Goal: Information Seeking & Learning: Learn about a topic

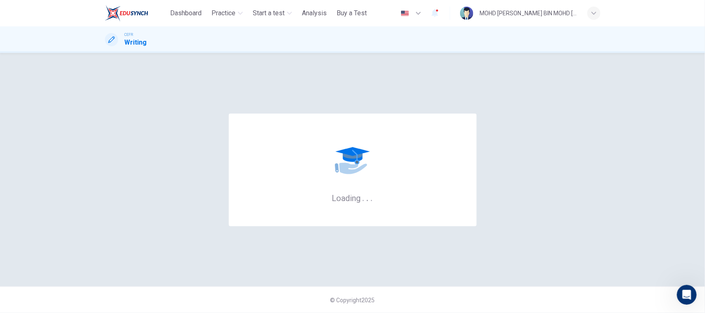
scroll to position [1526, 0]
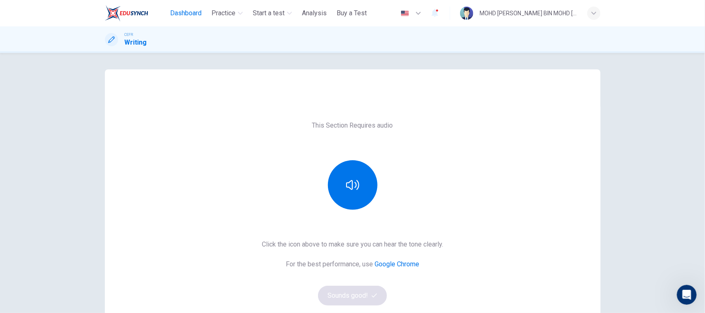
click at [185, 12] on span "Dashboard" at bounding box center [185, 13] width 31 height 10
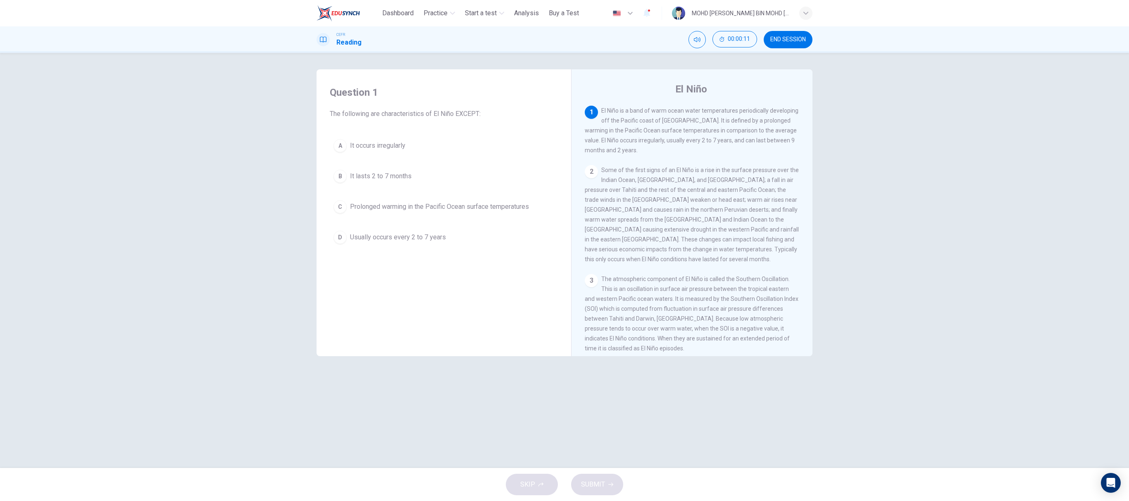
drag, startPoint x: 658, startPoint y: 1, endPoint x: 444, endPoint y: 267, distance: 341.7
click at [444, 267] on div "Question 1 The following are characteristics of El Niño EXCEPT: A It occurs irr…" at bounding box center [443, 217] width 241 height 279
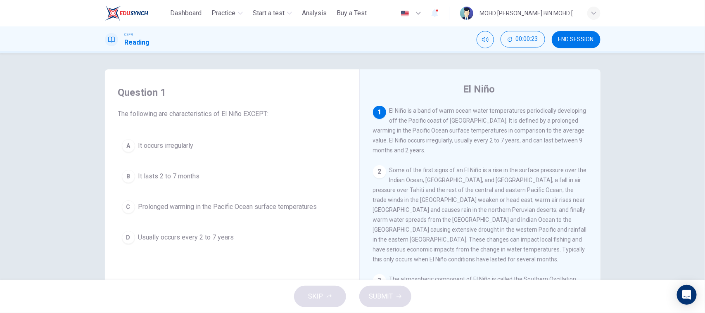
drag, startPoint x: 1110, startPoint y: 1, endPoint x: 306, endPoint y: 159, distance: 820.1
click at [306, 159] on div "A It occurs irregularly B It lasts 2 to 7 months C Prolonged warming in the Pac…" at bounding box center [232, 191] width 228 height 112
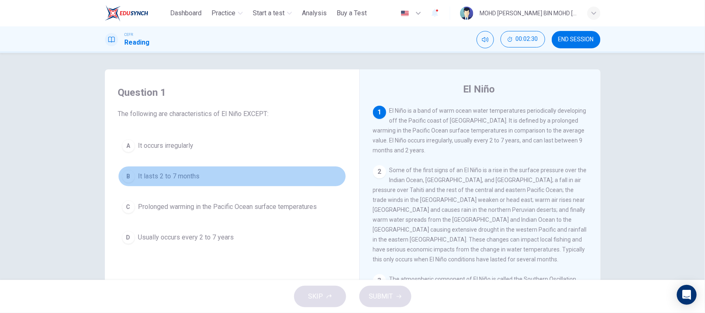
click at [127, 175] on div "B" at bounding box center [128, 176] width 13 height 13
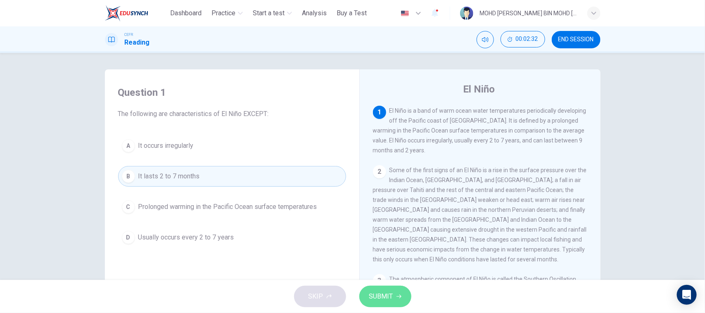
click at [373, 292] on span "SUBMIT" at bounding box center [381, 297] width 24 height 12
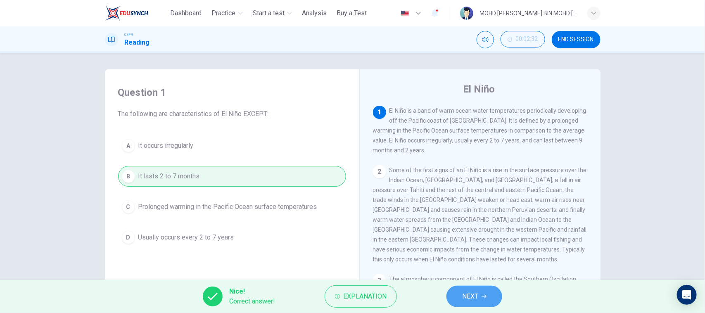
click at [480, 300] on button "NEXT" at bounding box center [475, 296] width 56 height 21
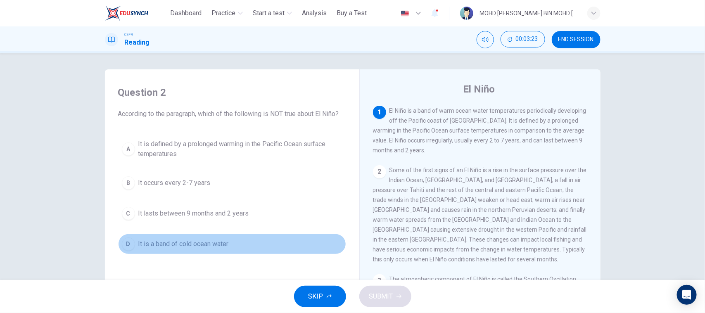
click at [126, 246] on div "D" at bounding box center [128, 244] width 13 height 13
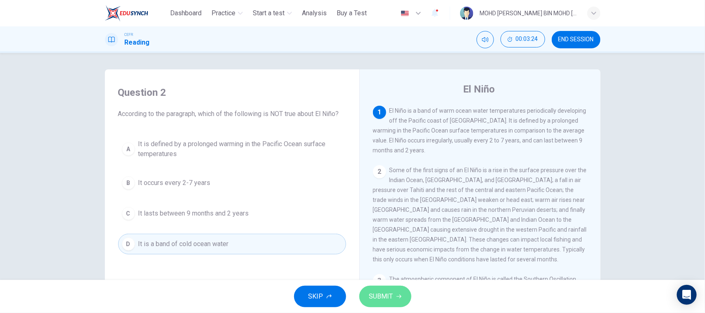
click at [387, 300] on span "SUBMIT" at bounding box center [381, 297] width 24 height 12
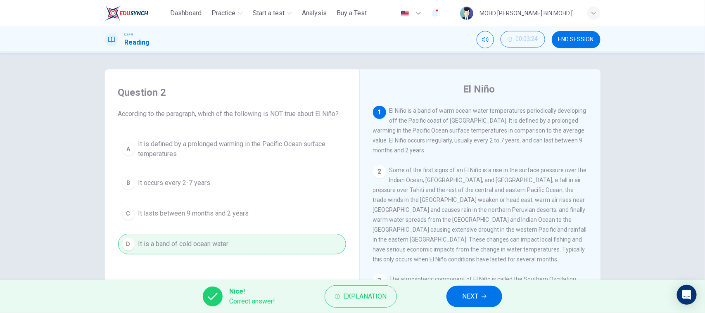
click at [469, 306] on button "NEXT" at bounding box center [475, 296] width 56 height 21
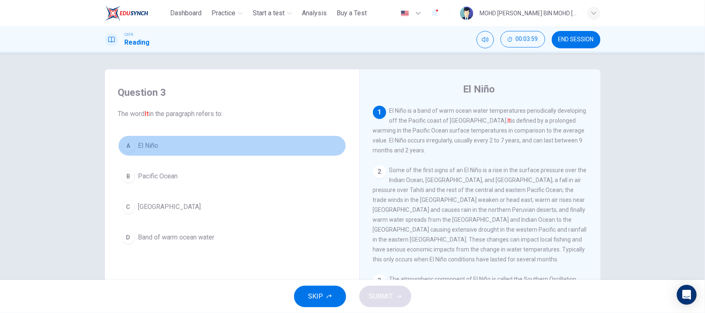
click at [122, 150] on div "A" at bounding box center [128, 145] width 13 height 13
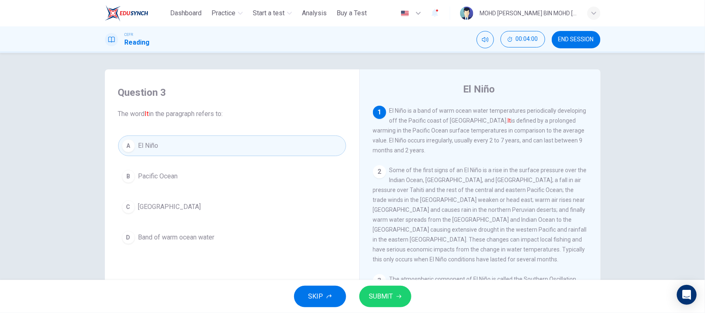
click at [388, 292] on span "SUBMIT" at bounding box center [381, 297] width 24 height 12
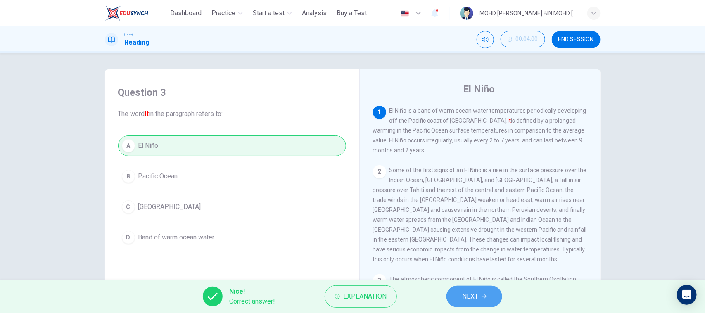
click at [472, 295] on span "NEXT" at bounding box center [470, 297] width 16 height 12
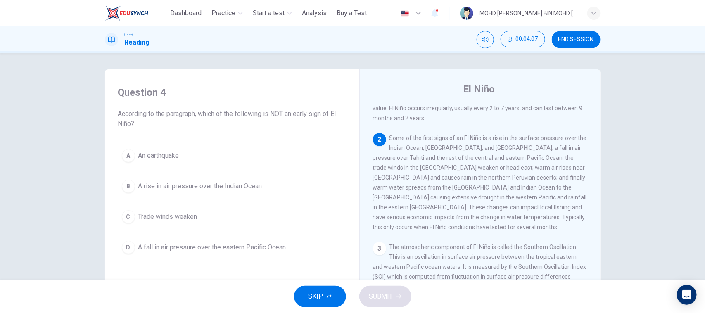
scroll to position [38, 0]
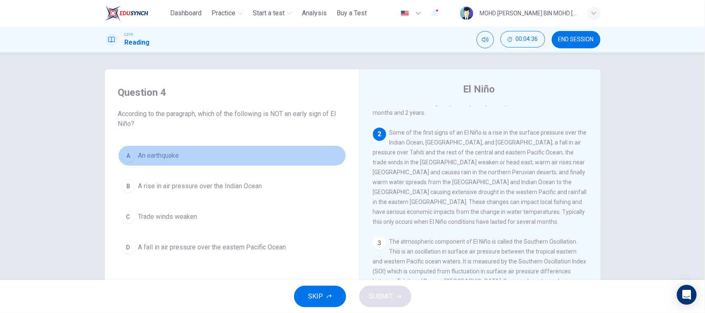
click at [128, 152] on div "A" at bounding box center [128, 155] width 13 height 13
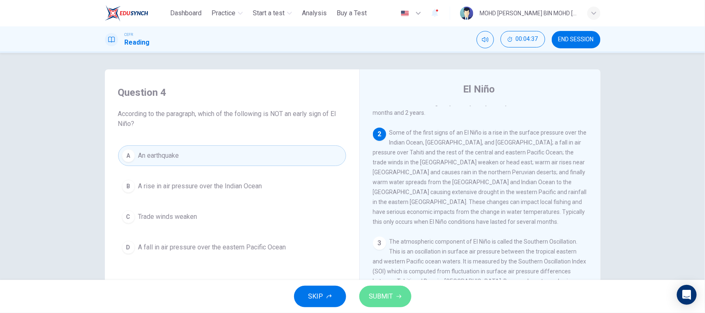
click at [384, 296] on span "SUBMIT" at bounding box center [381, 297] width 24 height 12
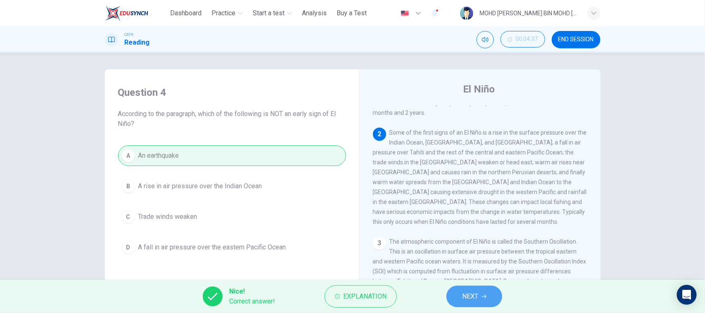
click at [461, 292] on button "NEXT" at bounding box center [475, 296] width 56 height 21
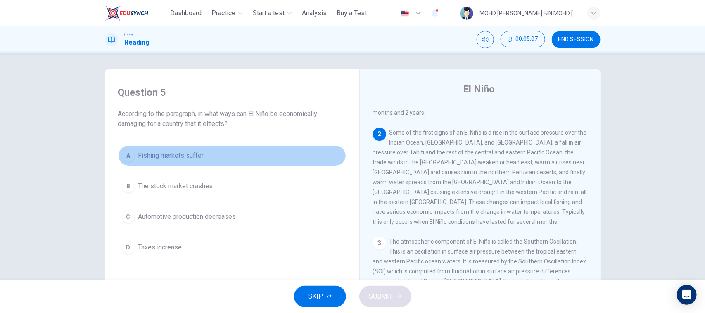
click at [129, 156] on div "A" at bounding box center [128, 155] width 13 height 13
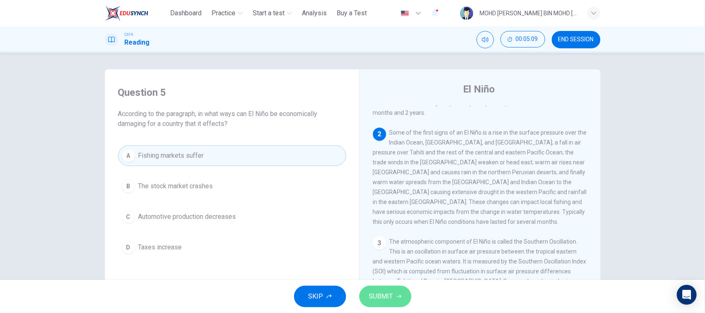
click at [393, 291] on button "SUBMIT" at bounding box center [385, 296] width 52 height 21
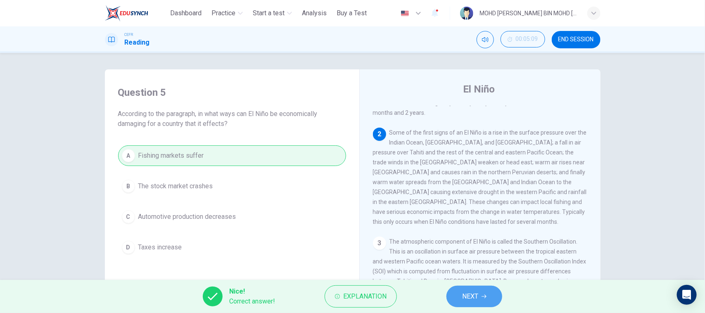
click at [476, 288] on button "NEXT" at bounding box center [475, 296] width 56 height 21
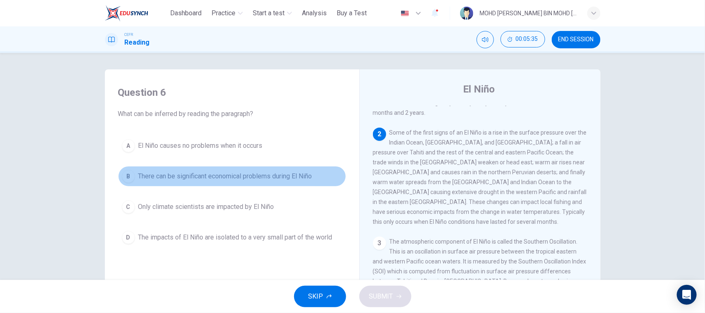
click at [126, 181] on div "B" at bounding box center [128, 176] width 13 height 13
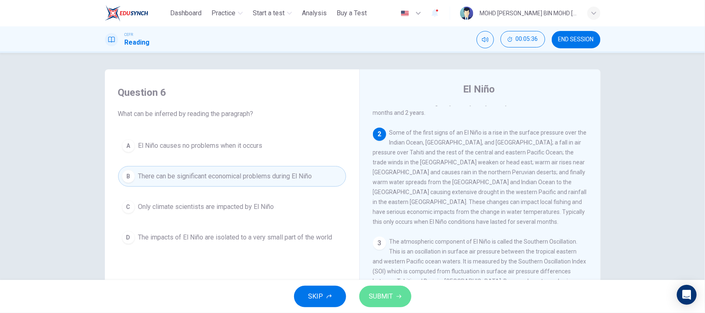
click at [366, 302] on button "SUBMIT" at bounding box center [385, 296] width 52 height 21
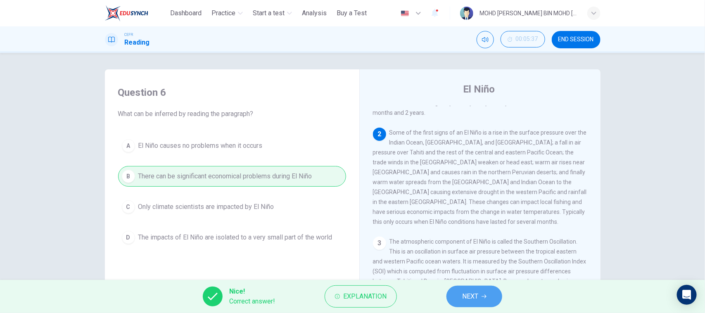
click at [488, 292] on button "NEXT" at bounding box center [475, 296] width 56 height 21
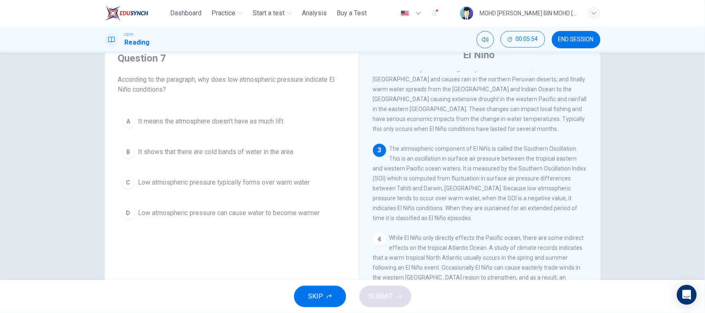
scroll to position [34, 0]
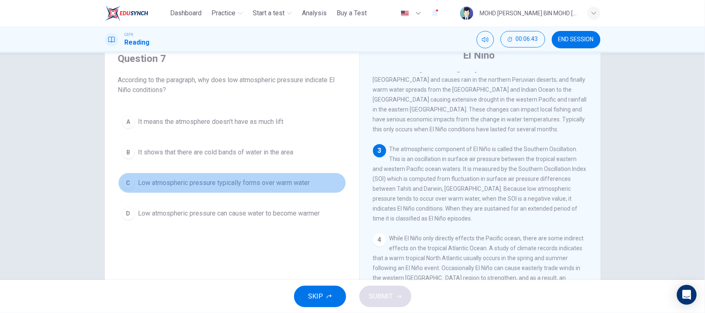
click at [125, 182] on div "C" at bounding box center [128, 182] width 13 height 13
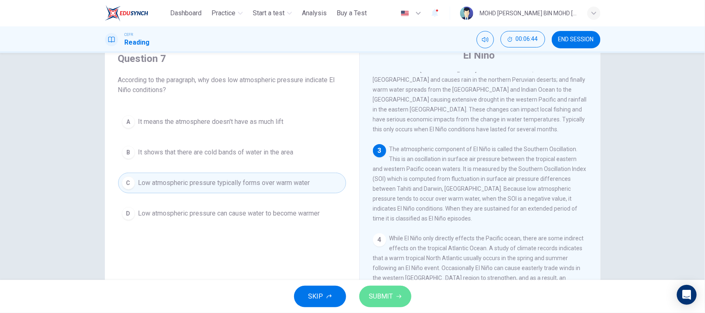
click at [379, 299] on span "SUBMIT" at bounding box center [381, 297] width 24 height 12
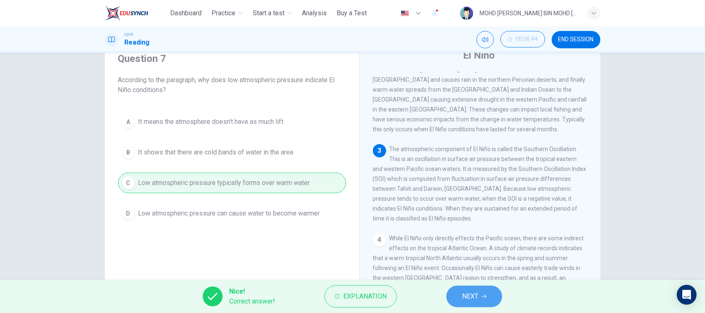
click at [473, 305] on button "NEXT" at bounding box center [475, 296] width 56 height 21
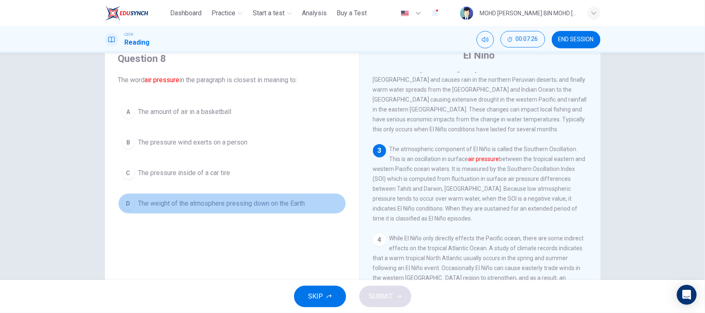
click at [125, 204] on div "D" at bounding box center [128, 203] width 13 height 13
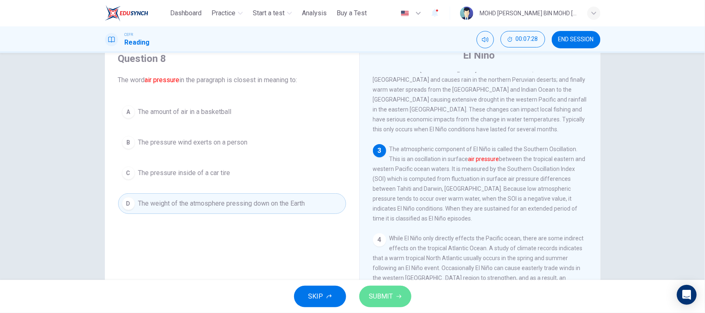
click at [366, 290] on button "SUBMIT" at bounding box center [385, 296] width 52 height 21
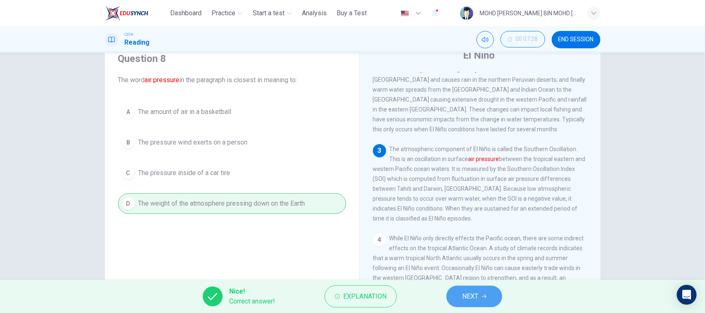
click at [474, 290] on button "NEXT" at bounding box center [475, 296] width 56 height 21
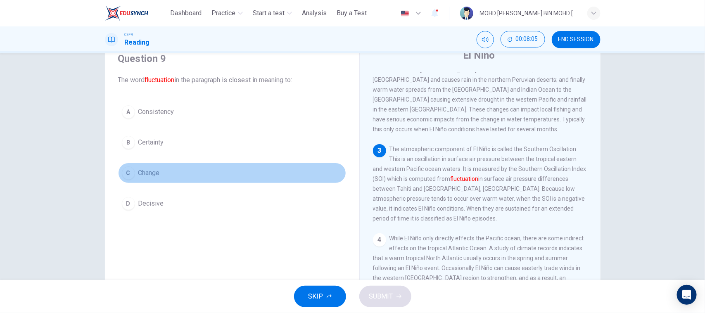
click at [122, 175] on div "C" at bounding box center [128, 172] width 13 height 13
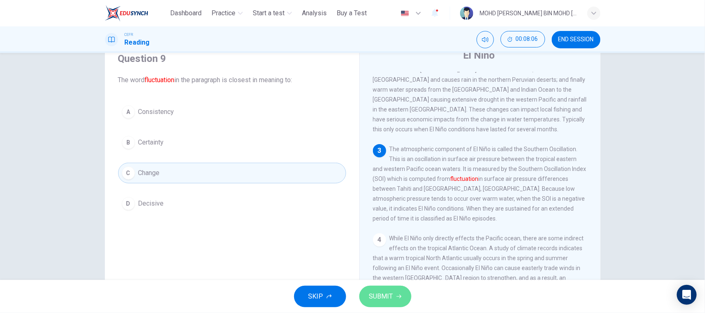
click at [385, 304] on button "SUBMIT" at bounding box center [385, 296] width 52 height 21
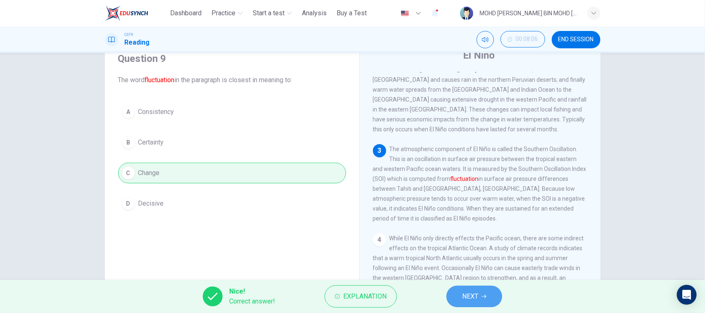
click at [459, 302] on button "NEXT" at bounding box center [475, 296] width 56 height 21
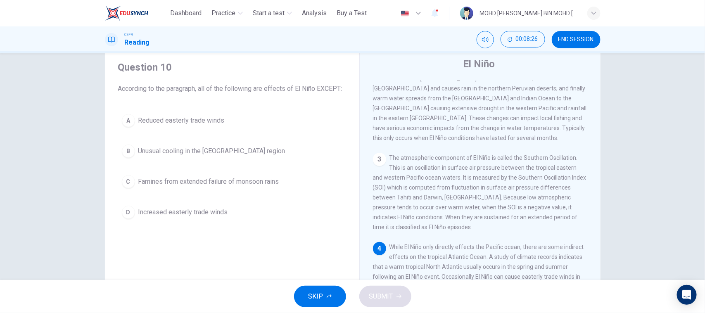
scroll to position [48, 0]
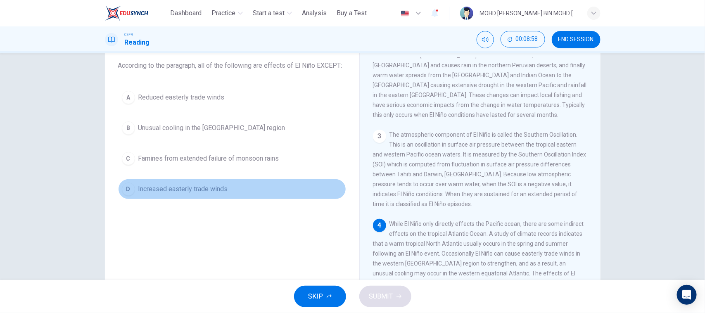
click at [129, 187] on div "D" at bounding box center [128, 189] width 13 height 13
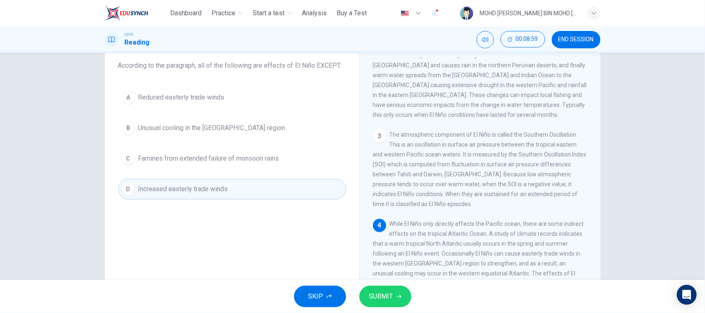
click at [383, 297] on span "SUBMIT" at bounding box center [381, 297] width 24 height 12
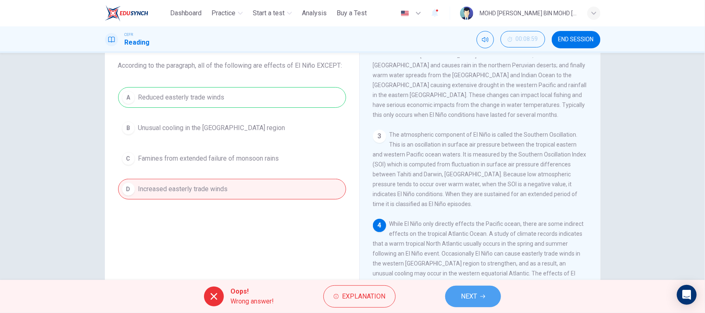
click at [476, 296] on span "NEXT" at bounding box center [469, 297] width 16 height 12
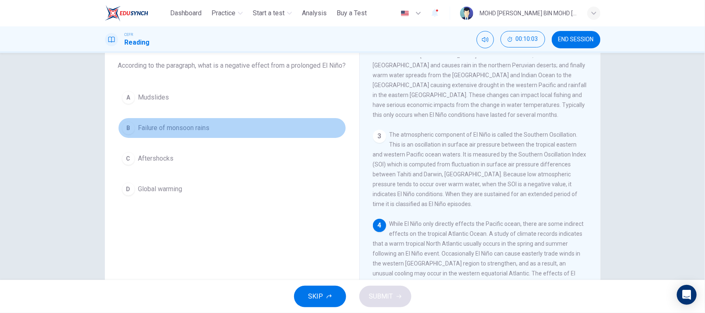
click at [122, 135] on div "B" at bounding box center [128, 127] width 13 height 13
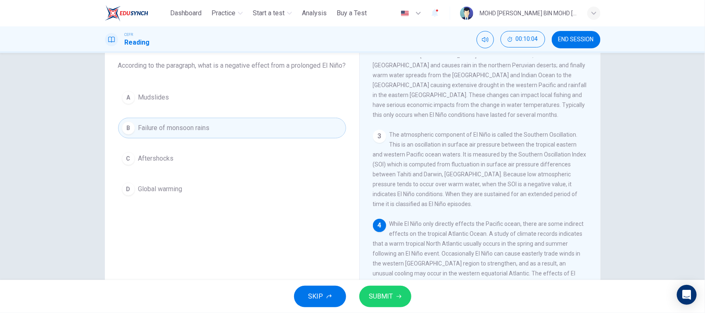
click at [378, 296] on span "SUBMIT" at bounding box center [381, 297] width 24 height 12
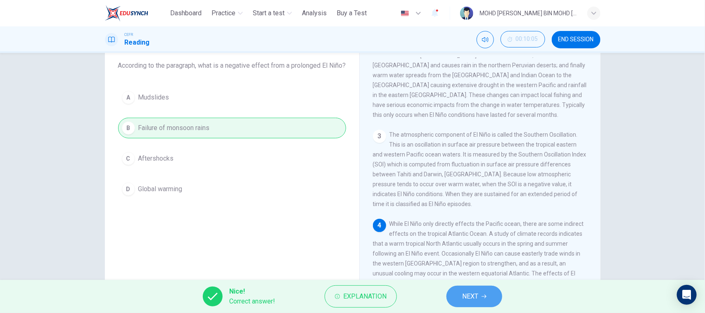
click at [482, 297] on icon "button" at bounding box center [484, 296] width 5 height 5
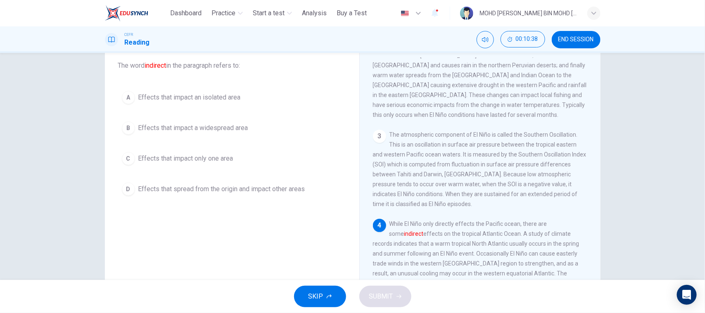
click at [125, 185] on div "D" at bounding box center [128, 189] width 13 height 13
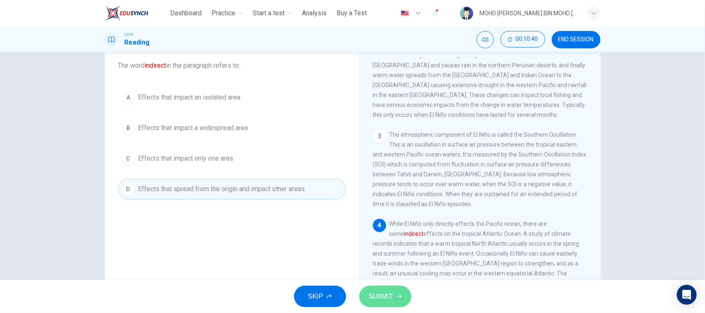
click at [383, 303] on button "SUBMIT" at bounding box center [385, 296] width 52 height 21
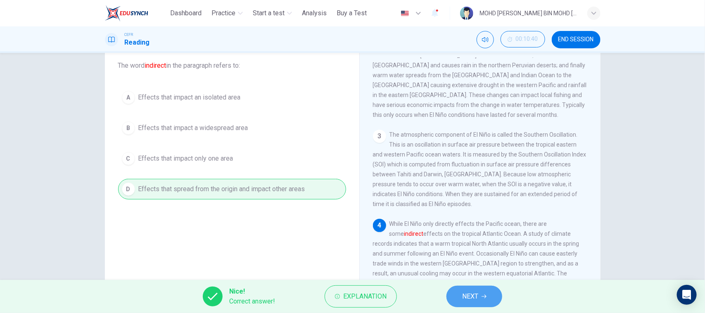
click at [466, 300] on span "NEXT" at bounding box center [470, 297] width 16 height 12
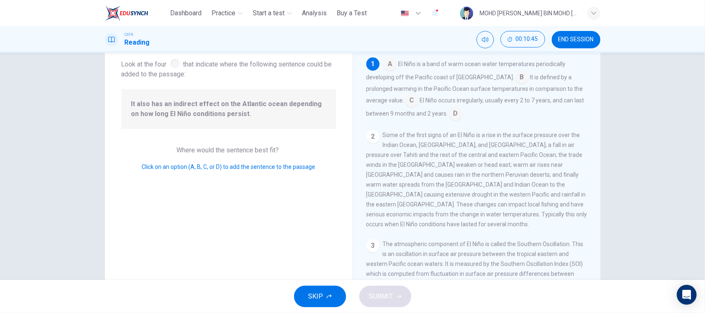
click at [175, 66] on div at bounding box center [175, 63] width 9 height 9
click at [516, 79] on input at bounding box center [522, 77] width 13 height 13
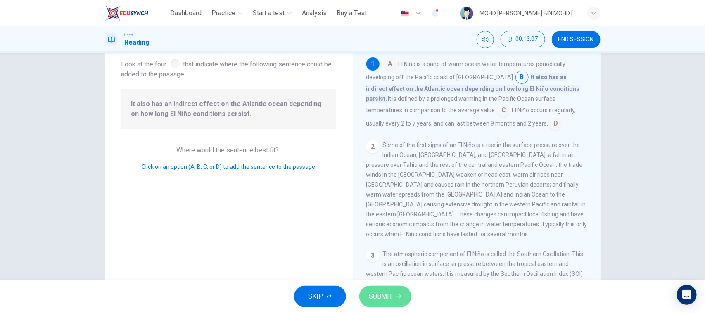
click at [386, 292] on span "SUBMIT" at bounding box center [381, 297] width 24 height 12
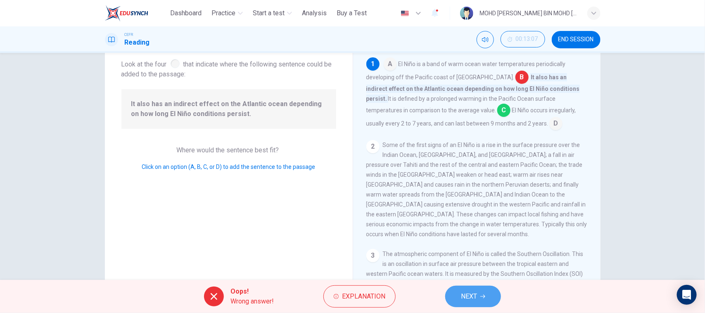
click at [473, 301] on span "NEXT" at bounding box center [469, 297] width 16 height 12
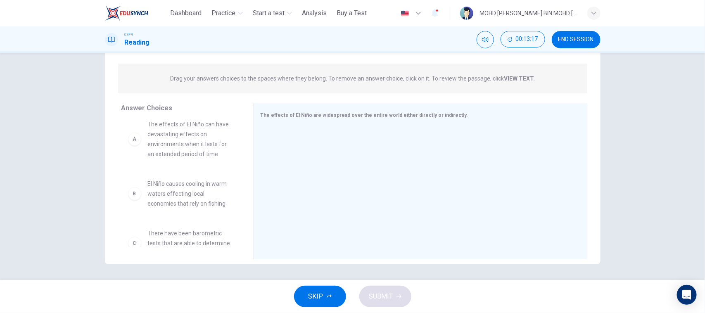
scroll to position [0, 0]
click at [513, 76] on strong "VIEW TEXT." at bounding box center [519, 78] width 31 height 7
click at [511, 80] on strong "VIEW TEXT." at bounding box center [519, 78] width 31 height 7
click at [347, 113] on span "The effects of El Niño are widespread over the entire world either directly or …" at bounding box center [365, 115] width 208 height 6
click at [511, 77] on strong "VIEW TEXT." at bounding box center [519, 78] width 31 height 7
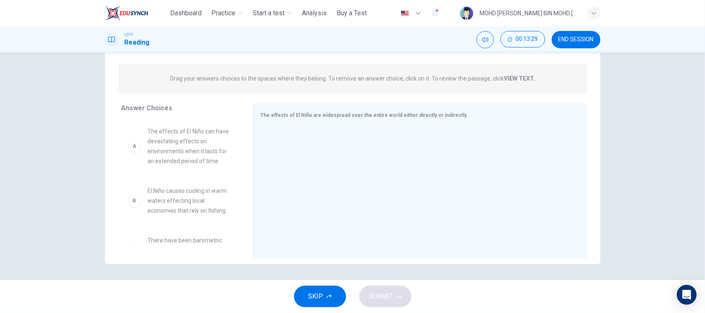
click at [511, 77] on strong "VIEW TEXT." at bounding box center [519, 78] width 31 height 7
click at [530, 75] on strong "VIEW TEXT." at bounding box center [519, 78] width 31 height 7
drag, startPoint x: 530, startPoint y: 74, endPoint x: 525, endPoint y: 75, distance: 5.4
click at [525, 75] on strong "VIEW TEXT." at bounding box center [519, 78] width 31 height 7
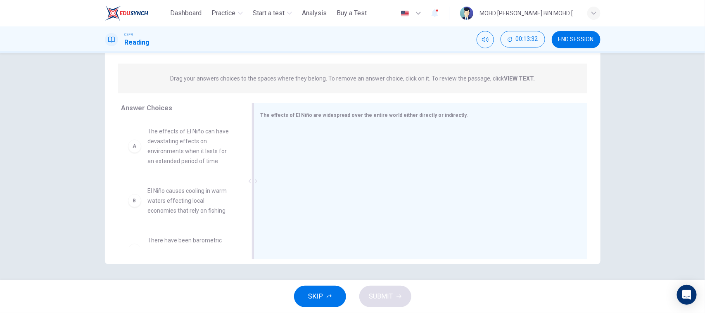
click at [346, 113] on span "The effects of El Niño are widespread over the entire world either directly or …" at bounding box center [365, 115] width 208 height 6
drag, startPoint x: 244, startPoint y: 140, endPoint x: 233, endPoint y: 202, distance: 63.8
click at [233, 202] on div "A The effects of El Niño can have devastating effects on environments when it l…" at bounding box center [184, 183] width 126 height 127
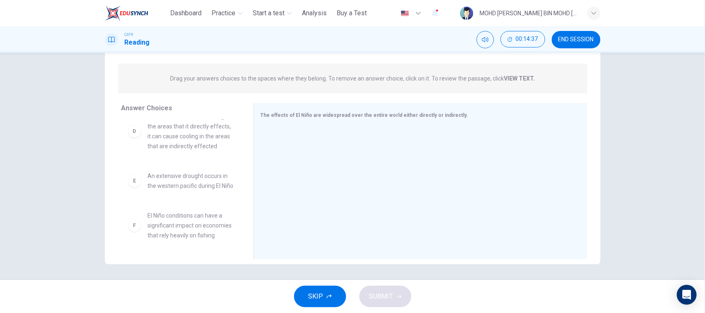
scroll to position [203, 0]
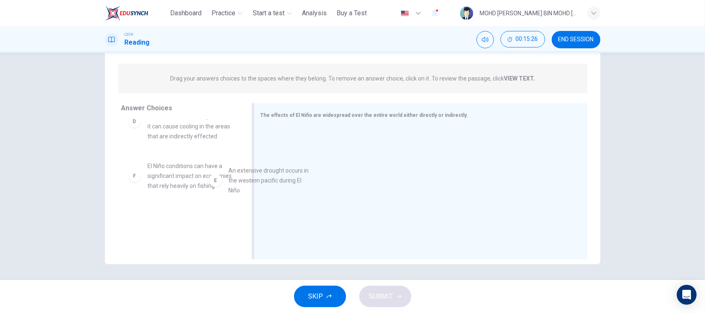
drag, startPoint x: 158, startPoint y: 160, endPoint x: 317, endPoint y: 187, distance: 161.4
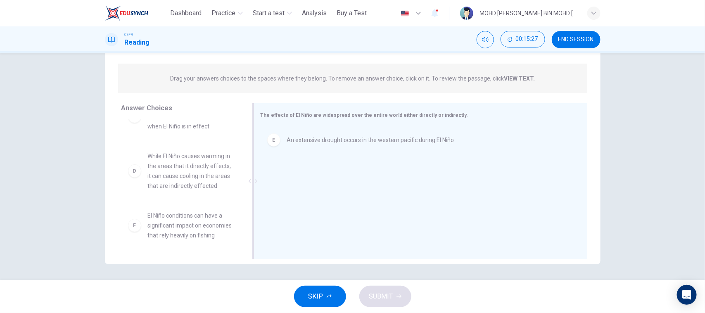
scroll to position [154, 0]
drag, startPoint x: 190, startPoint y: 166, endPoint x: 332, endPoint y: 203, distance: 146.5
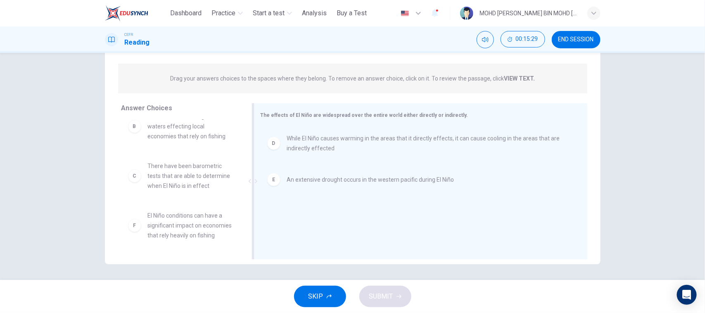
scroll to position [85, 0]
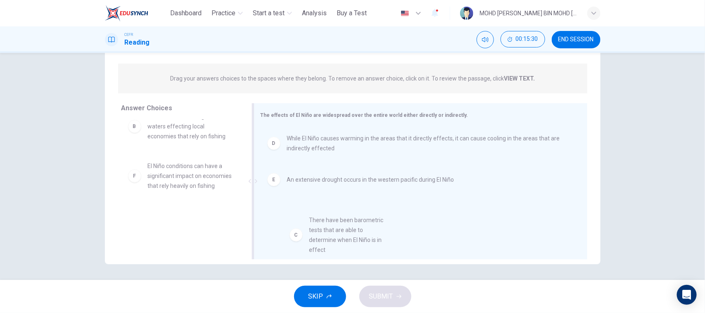
drag, startPoint x: 190, startPoint y: 150, endPoint x: 354, endPoint y: 216, distance: 176.4
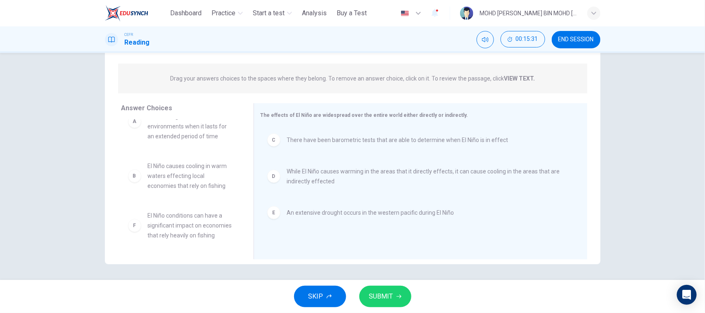
scroll to position [35, 0]
drag, startPoint x: 188, startPoint y: 188, endPoint x: 306, endPoint y: 278, distance: 147.4
click at [306, 278] on div "Question 14 View Text Directions: An introductory sentence for a brief summary …" at bounding box center [352, 166] width 705 height 227
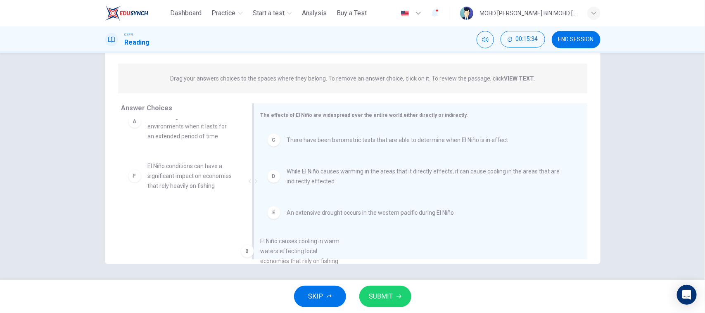
drag, startPoint x: 187, startPoint y: 162, endPoint x: 296, endPoint y: 253, distance: 141.9
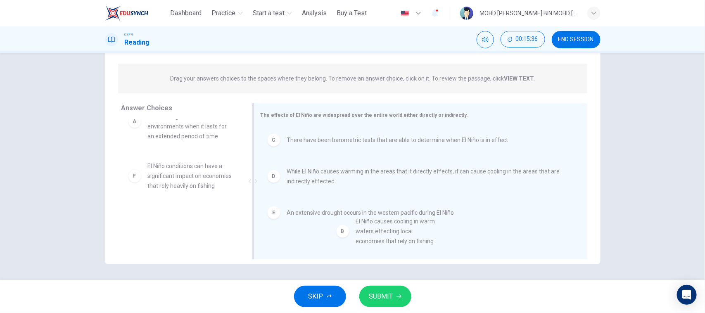
drag, startPoint x: 187, startPoint y: 171, endPoint x: 407, endPoint y: 240, distance: 230.3
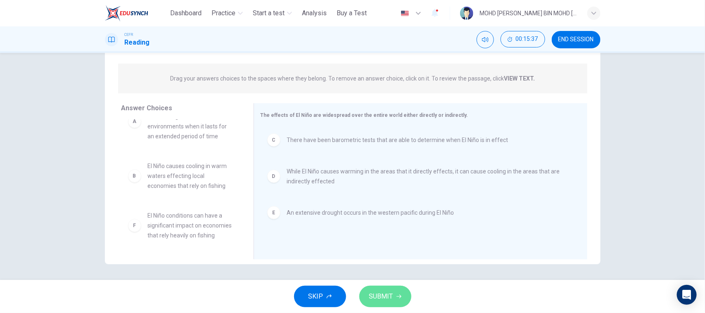
click at [400, 300] on button "SUBMIT" at bounding box center [385, 296] width 52 height 21
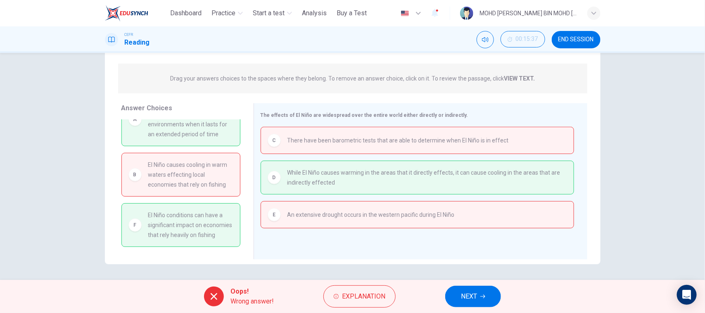
click at [462, 297] on span "NEXT" at bounding box center [469, 297] width 16 height 12
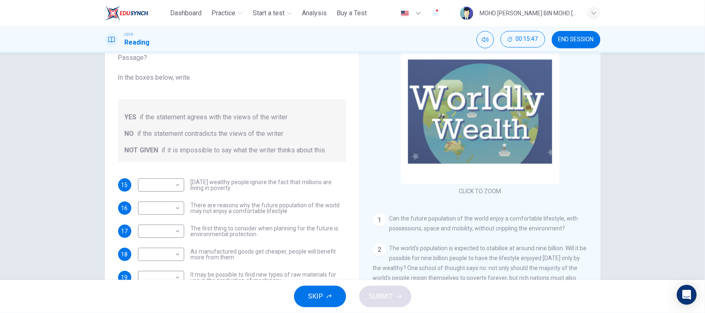
scroll to position [92, 0]
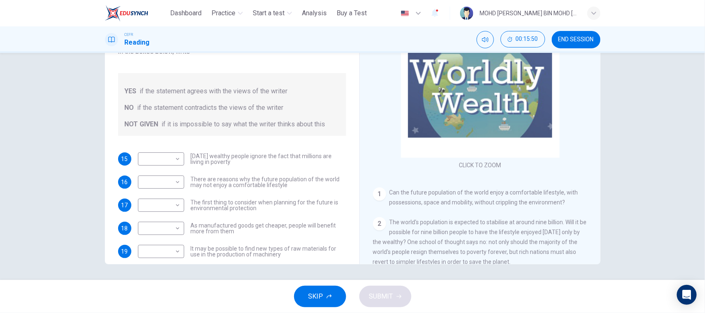
drag, startPoint x: 351, startPoint y: 147, endPoint x: 342, endPoint y: 226, distance: 79.4
click at [354, 237] on div "Questions 15 - 20 Do the following statements reflect the claims of the writer …" at bounding box center [353, 120] width 496 height 287
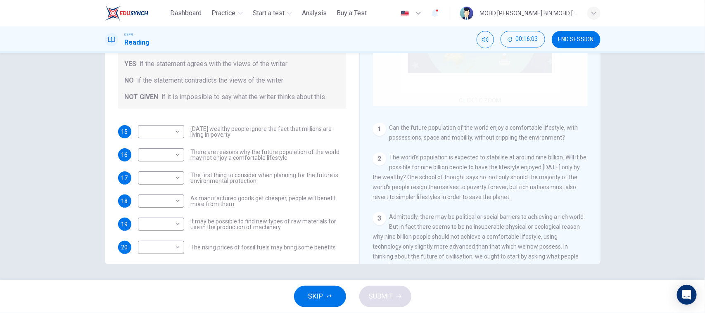
scroll to position [67, 0]
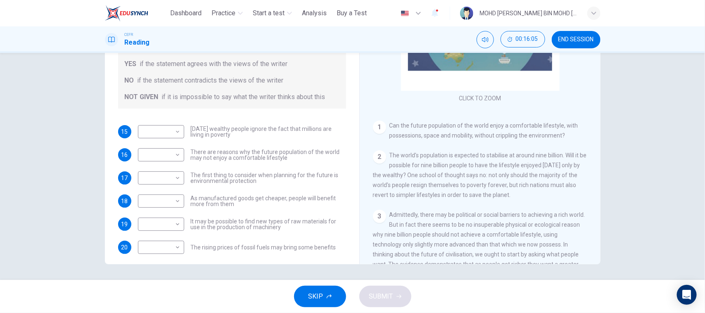
click at [374, 127] on div "1" at bounding box center [379, 127] width 13 height 13
click at [211, 123] on div "Questions 15 - 20 Do the following statements reflect the claims of the writer …" at bounding box center [232, 110] width 241 height 304
click at [193, 127] on span "[DATE] wealthy people ignore the fact that millions are living in poverty" at bounding box center [268, 132] width 155 height 12
click at [118, 130] on div "15" at bounding box center [124, 131] width 13 height 13
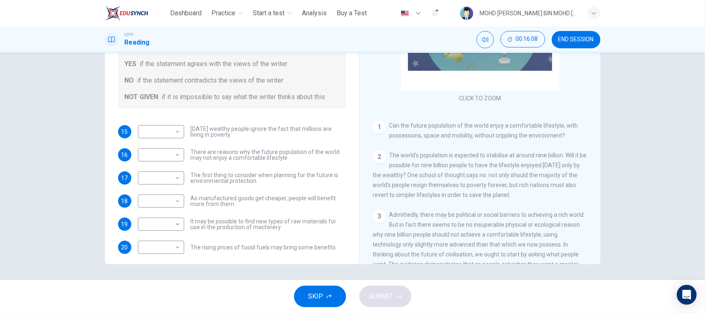
click at [118, 130] on div "15" at bounding box center [124, 131] width 13 height 13
click at [172, 133] on body "This site uses cookies, as explained in our Privacy Policy . If you agree to th…" at bounding box center [352, 156] width 705 height 313
click at [172, 133] on div at bounding box center [352, 156] width 705 height 313
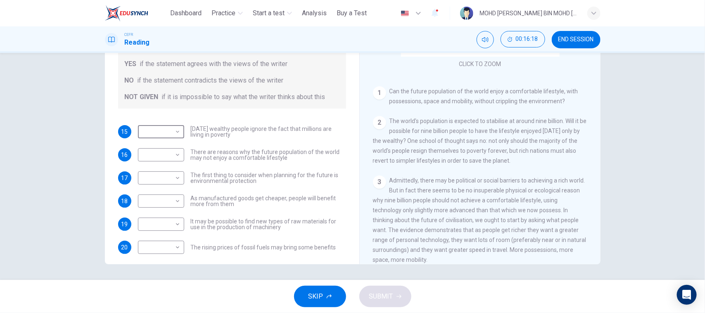
scroll to position [103, 0]
